Goal: Task Accomplishment & Management: Use online tool/utility

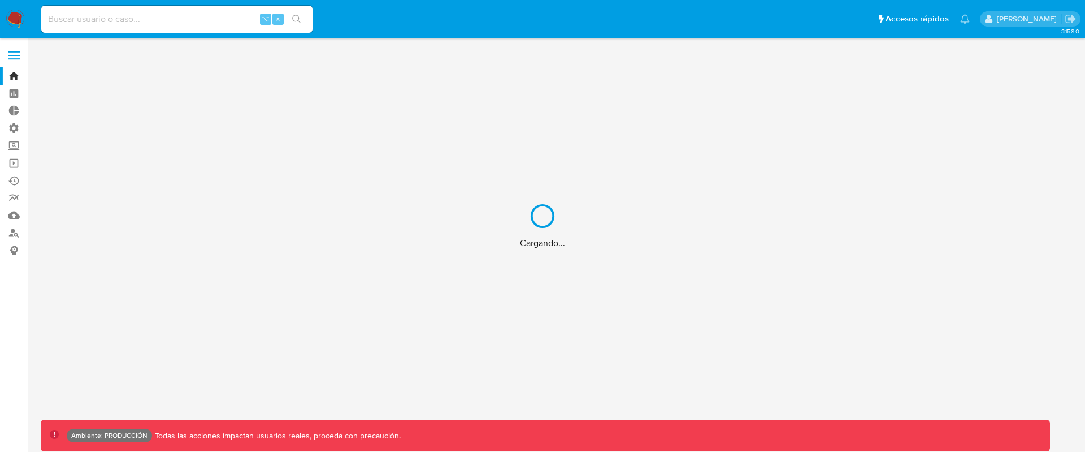
click at [16, 164] on div "Cargando..." at bounding box center [542, 226] width 1085 height 452
click at [14, 162] on div "Cargando..." at bounding box center [542, 226] width 1085 height 452
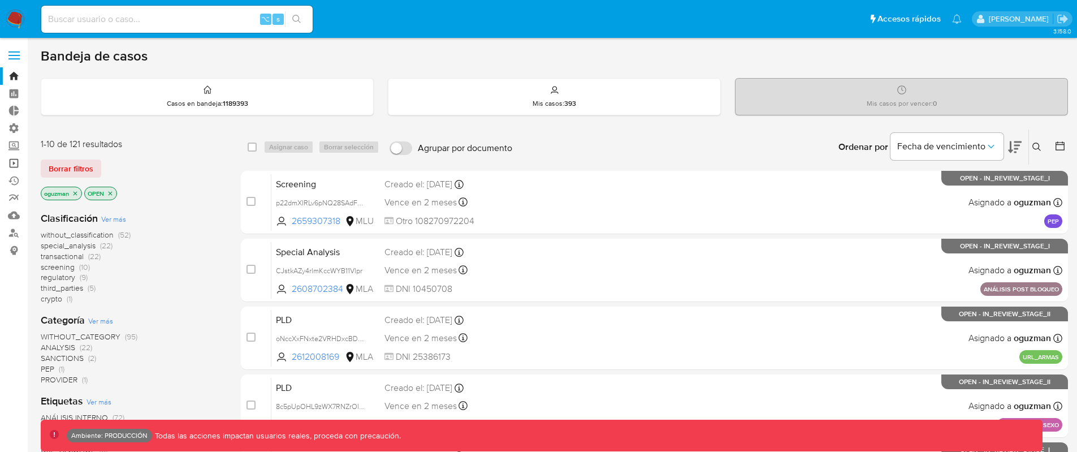
click at [14, 162] on link "Operaciones masivas" at bounding box center [67, 163] width 135 height 18
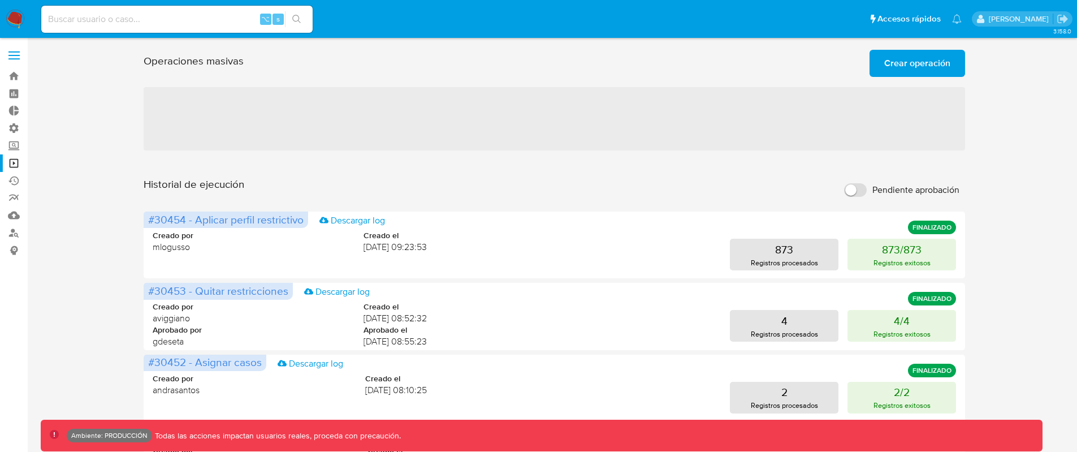
click at [923, 61] on span "Crear operación" at bounding box center [917, 63] width 66 height 25
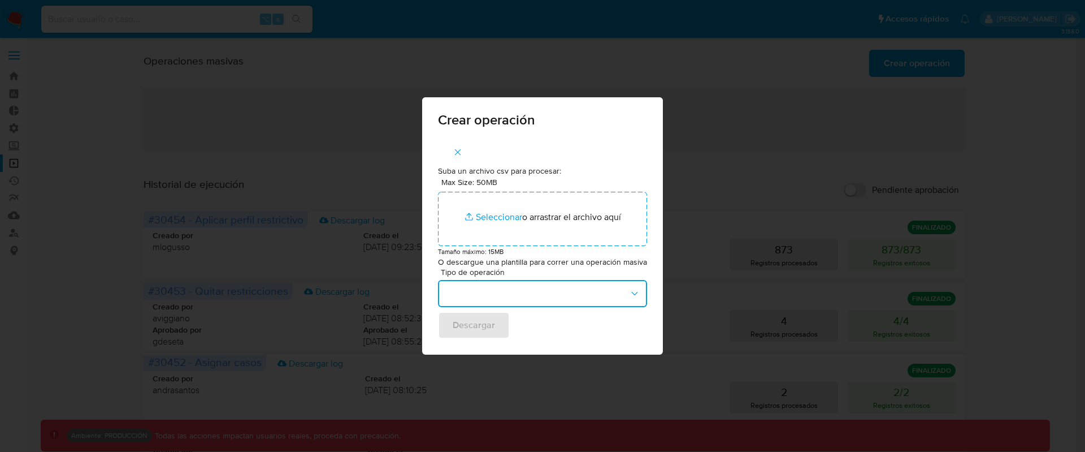
click at [572, 291] on button "button" at bounding box center [542, 293] width 209 height 27
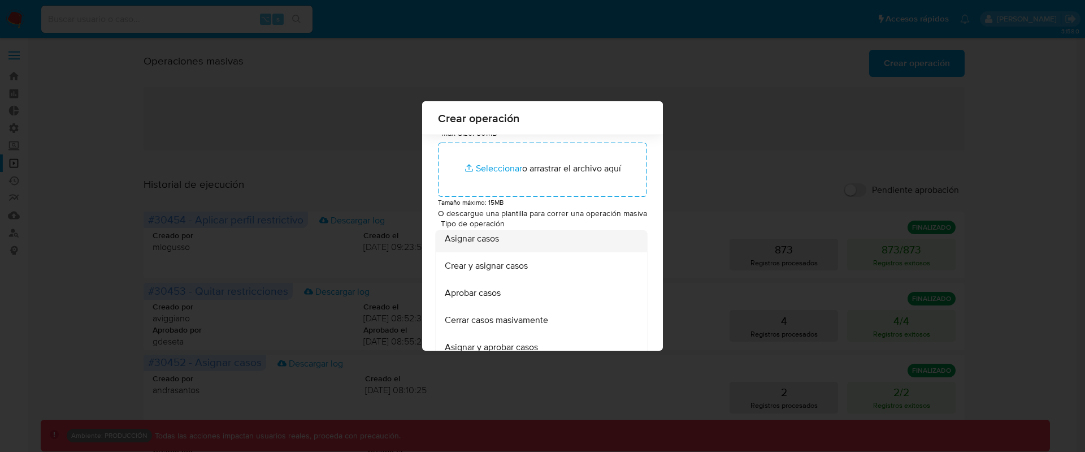
scroll to position [29, 0]
click at [589, 240] on div "Asignar casos" at bounding box center [538, 241] width 187 height 27
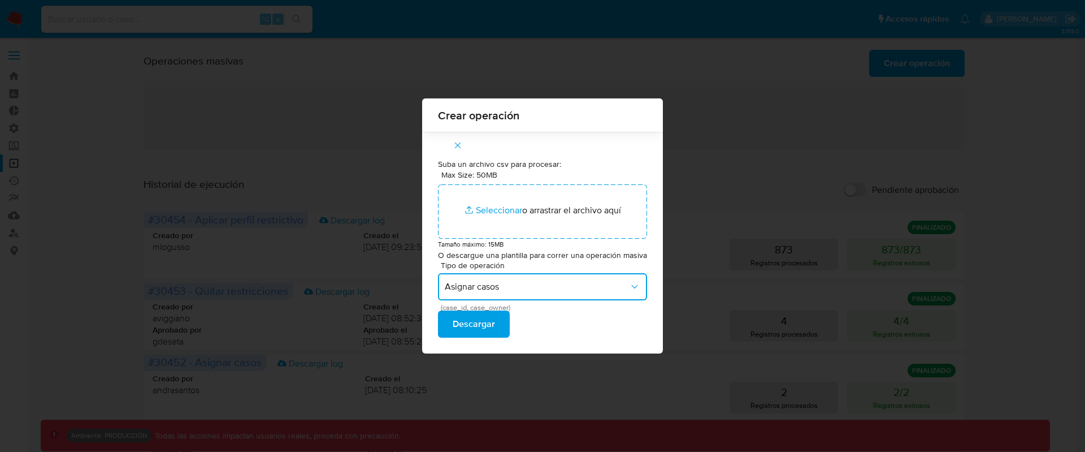
scroll to position [0, 0]
click at [593, 283] on span "Asignar casos" at bounding box center [537, 286] width 184 height 11
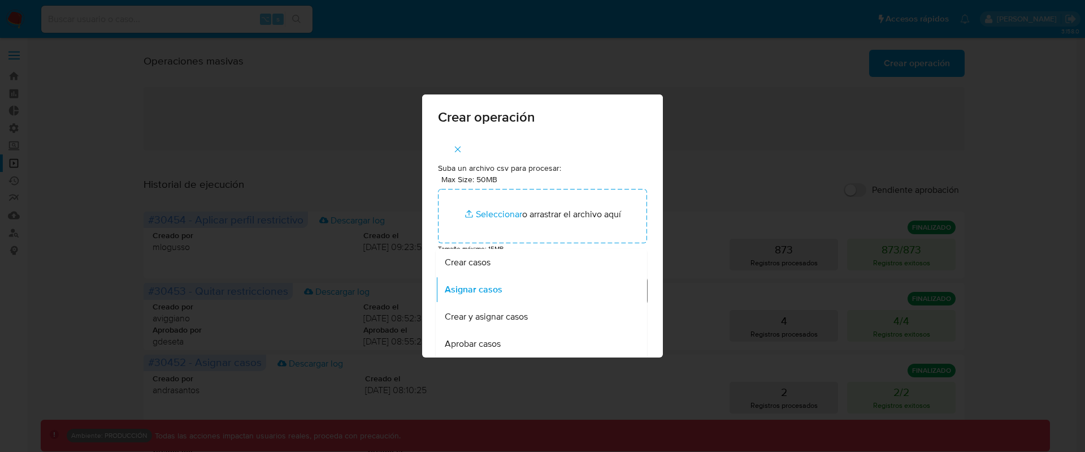
scroll to position [9, 0]
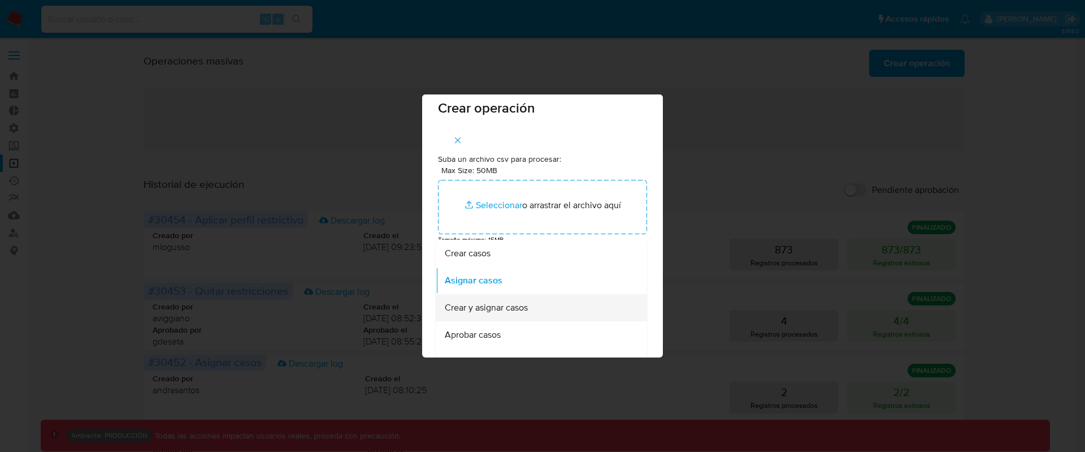
click at [571, 298] on div "Crear y asignar casos" at bounding box center [538, 307] width 187 height 27
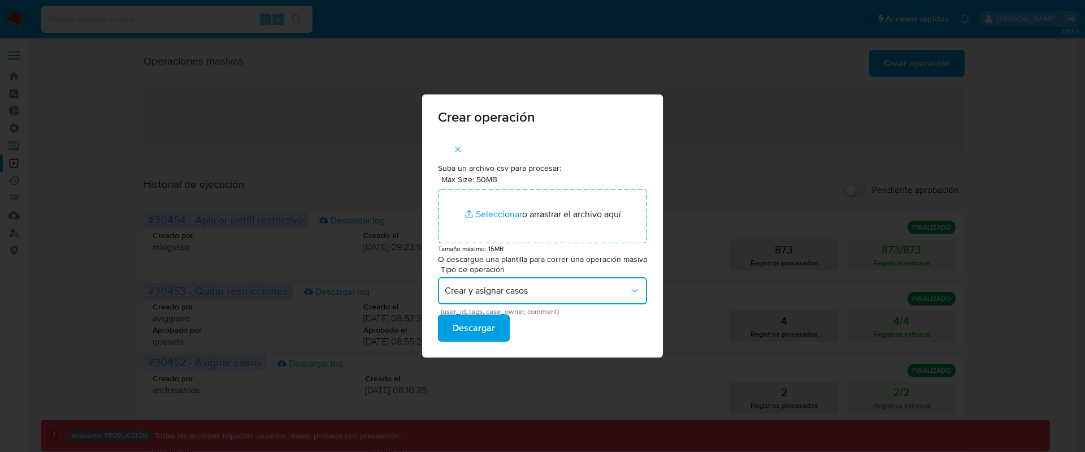
scroll to position [0, 0]
click at [605, 290] on span "Crear y asignar casos" at bounding box center [537, 290] width 184 height 11
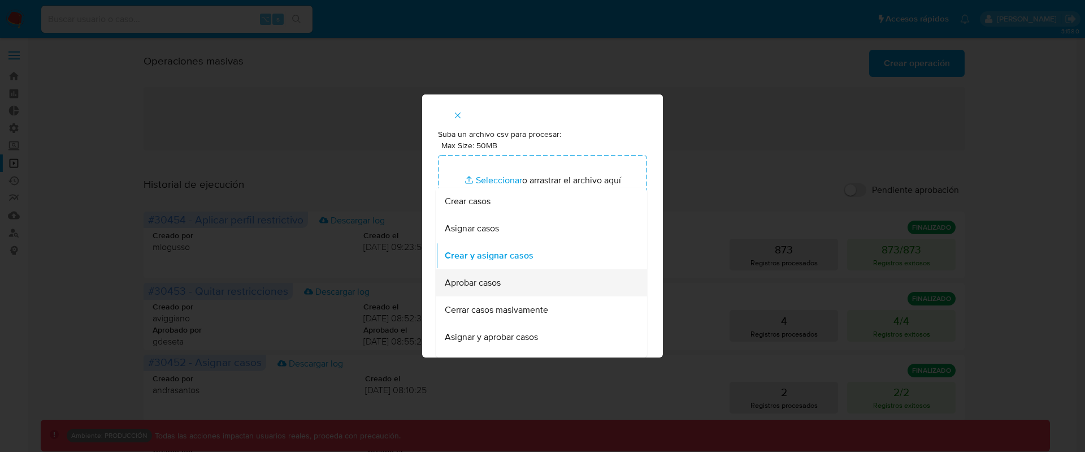
click at [596, 285] on div "Aprobar casos" at bounding box center [538, 282] width 187 height 27
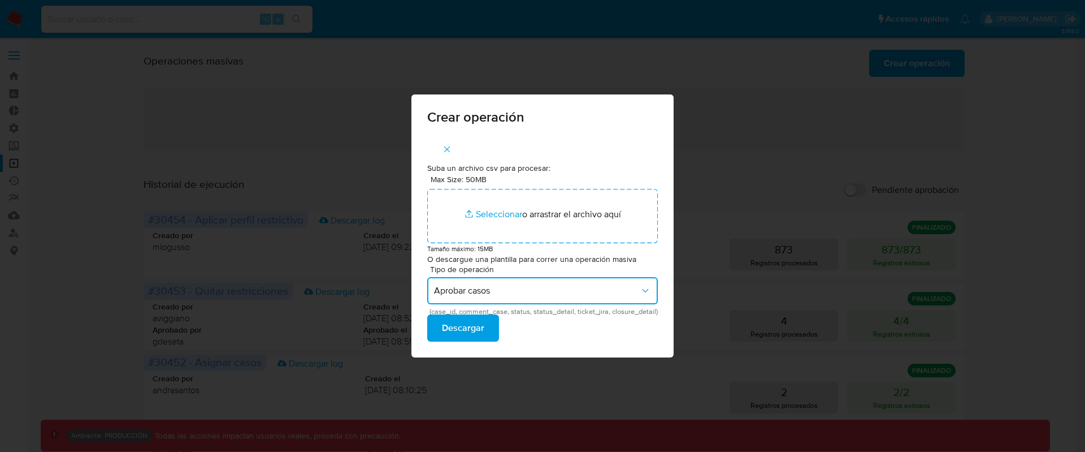
scroll to position [0, 0]
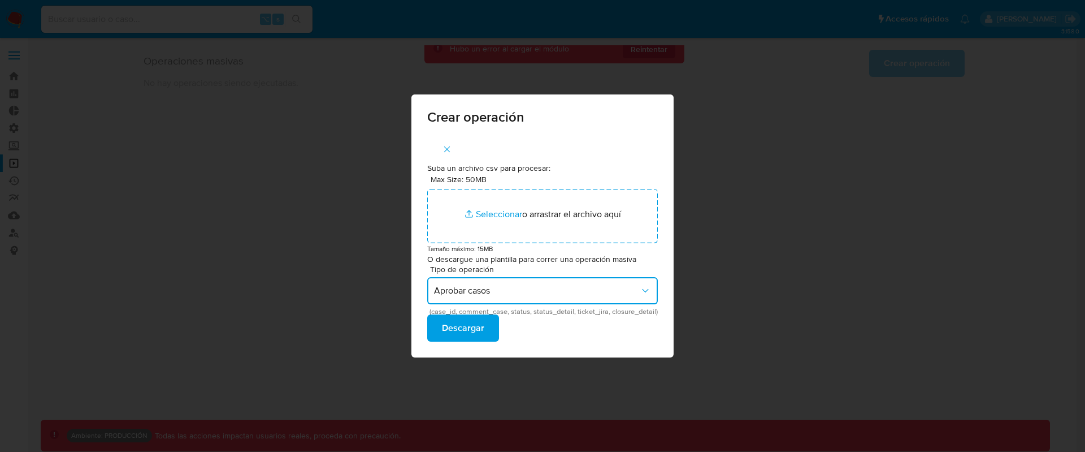
click at [571, 298] on button "Aprobar casos" at bounding box center [542, 290] width 231 height 27
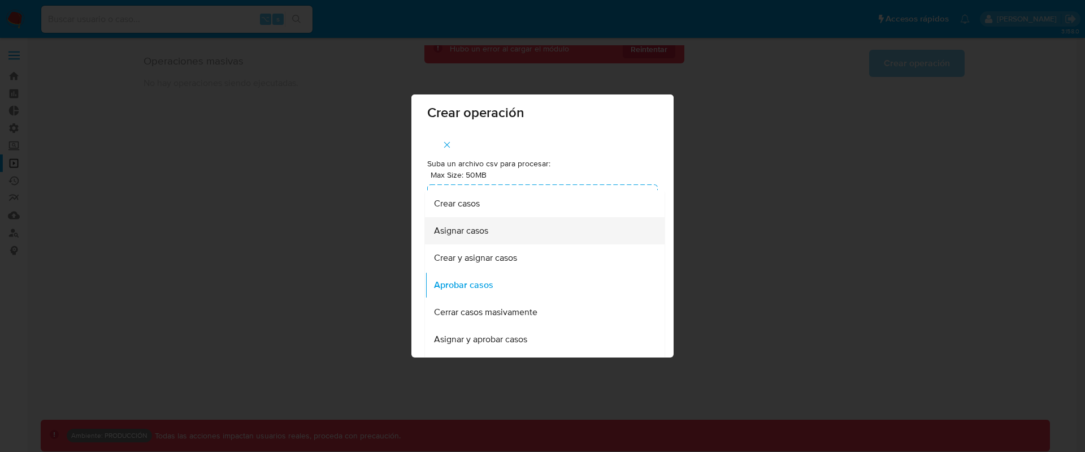
scroll to position [2, 0]
click at [536, 236] on div "Asignar casos" at bounding box center [541, 232] width 215 height 27
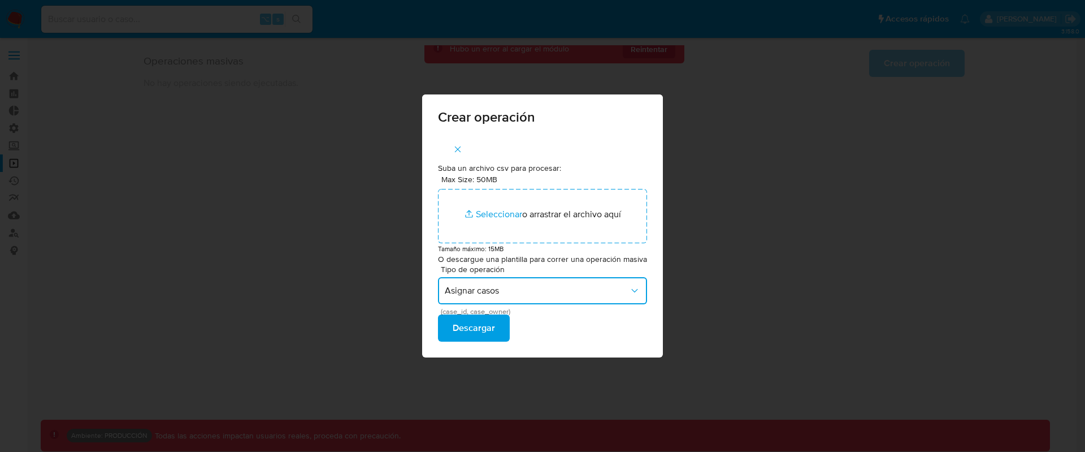
click at [593, 283] on button "Asignar casos" at bounding box center [542, 290] width 209 height 27
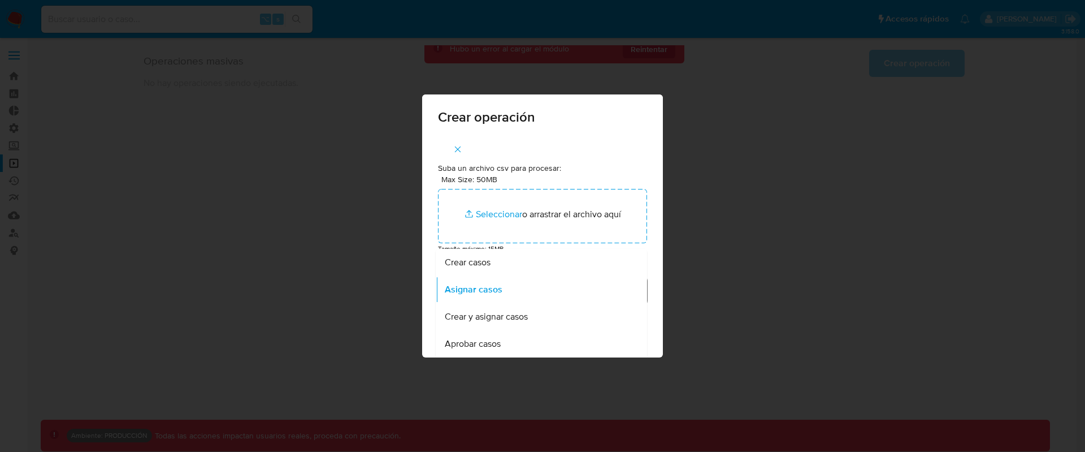
scroll to position [1, 0]
click at [534, 284] on div "Asignar casos" at bounding box center [538, 288] width 187 height 27
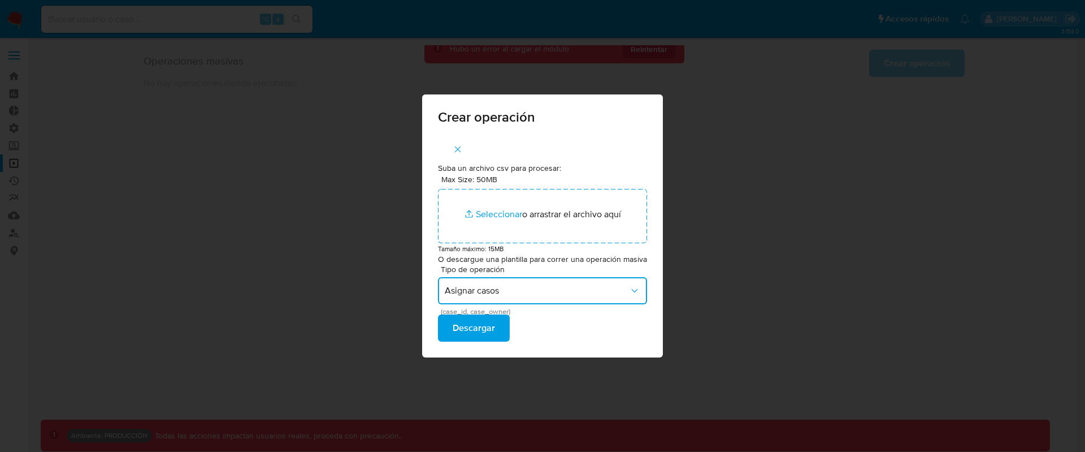
scroll to position [0, 0]
click at [559, 292] on span "Asignar casos" at bounding box center [537, 290] width 184 height 11
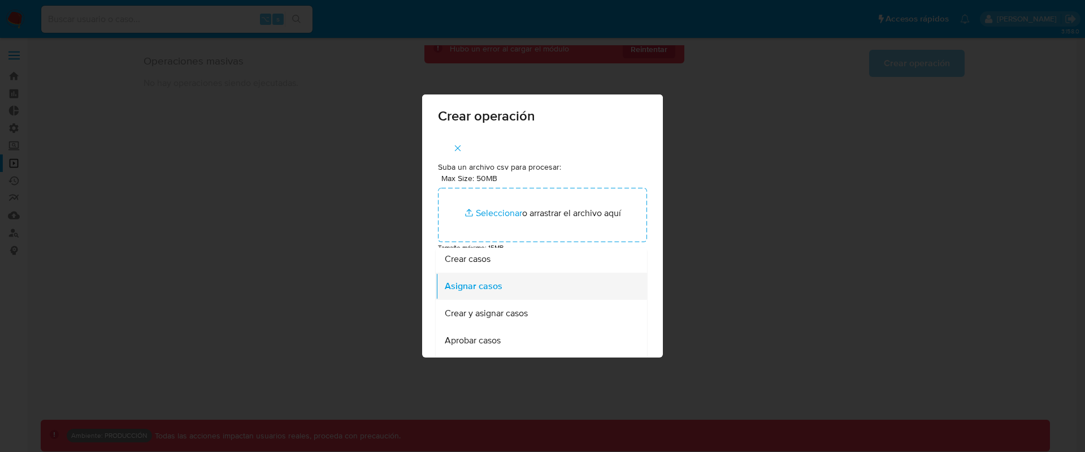
scroll to position [21, 0]
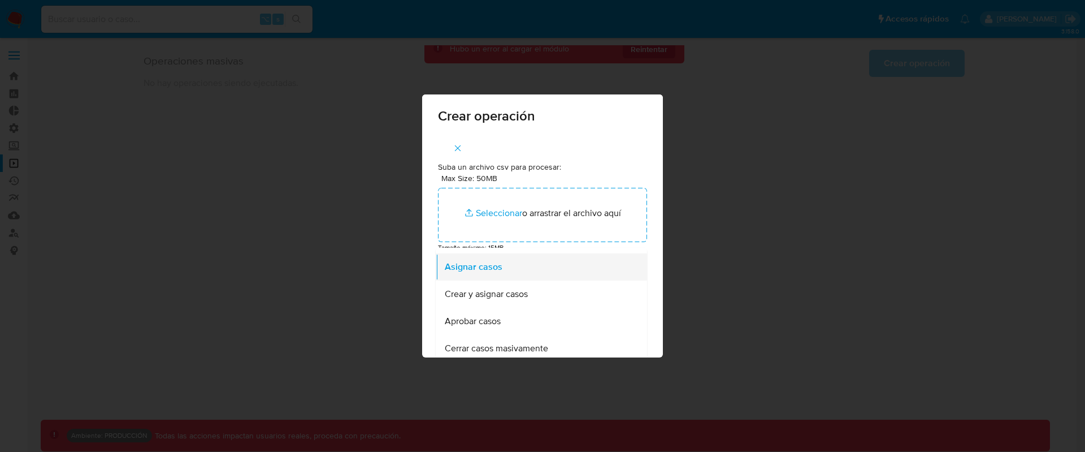
click at [554, 290] on div "Crear y asignar casos" at bounding box center [538, 293] width 187 height 27
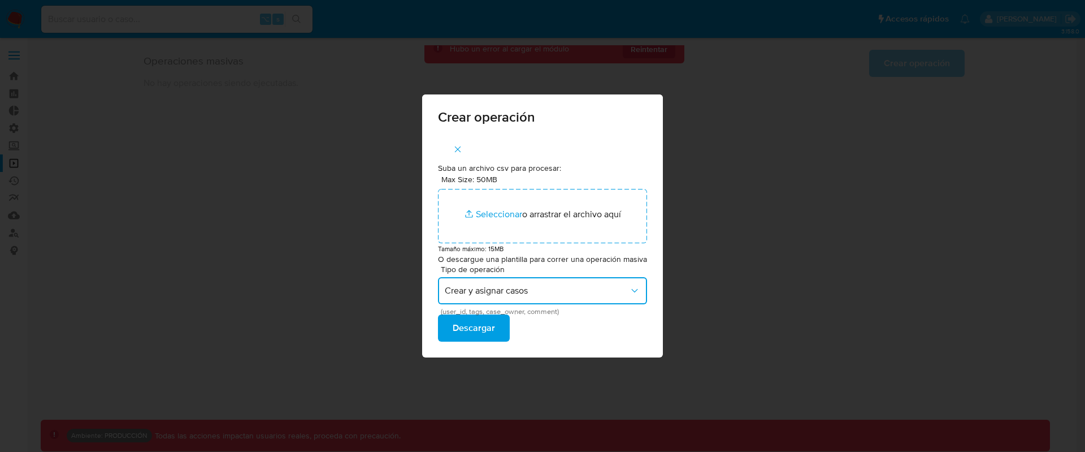
click at [554, 290] on span "Crear y asignar casos" at bounding box center [537, 290] width 184 height 11
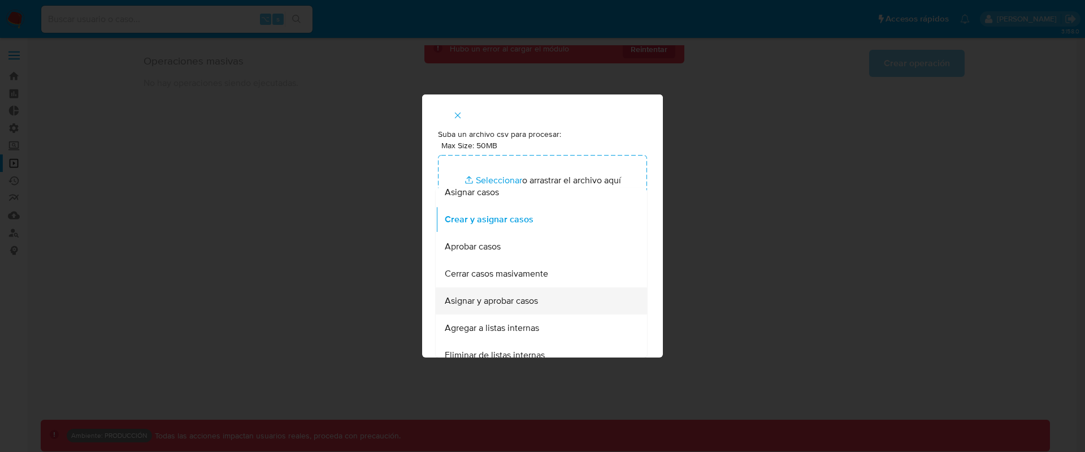
scroll to position [37, 0]
click at [560, 292] on div "Asignar y aprobar casos" at bounding box center [538, 300] width 187 height 27
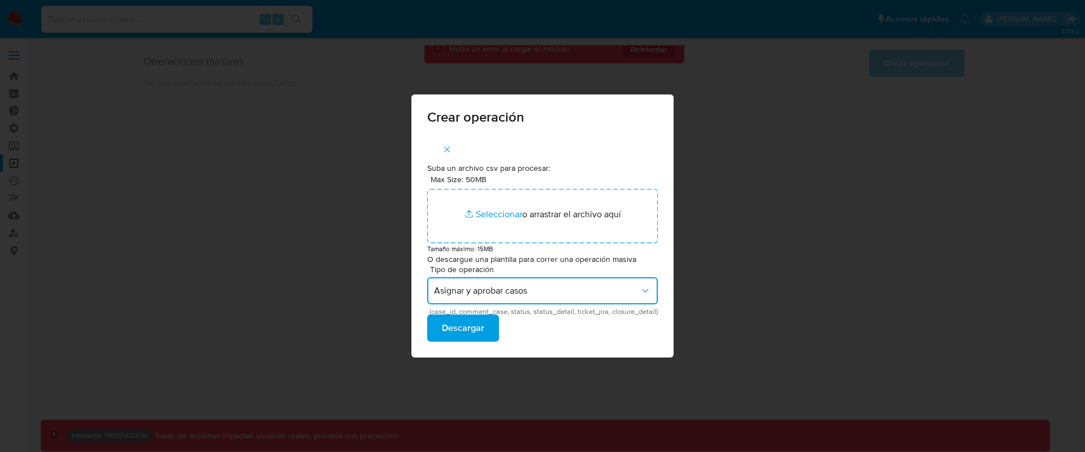
scroll to position [0, 0]
click at [480, 333] on span "Descargar" at bounding box center [463, 327] width 42 height 25
